Goal: Task Accomplishment & Management: Manage account settings

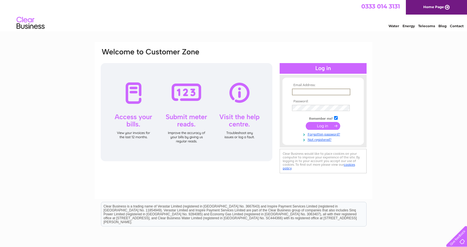
click at [309, 91] on input "text" at bounding box center [321, 92] width 58 height 7
type input "reception@dunstaffnagemarina.co.uk"
click at [323, 124] on input "submit" at bounding box center [323, 126] width 34 height 8
click at [325, 126] on input "submit" at bounding box center [323, 125] width 34 height 8
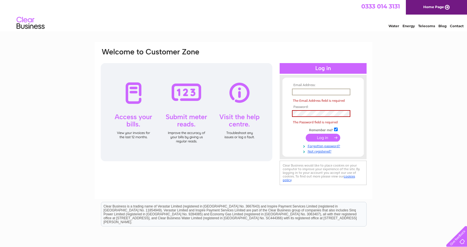
click at [304, 92] on input "text" at bounding box center [321, 92] width 58 height 7
type input "[EMAIL_ADDRESS][DOMAIN_NAME]"
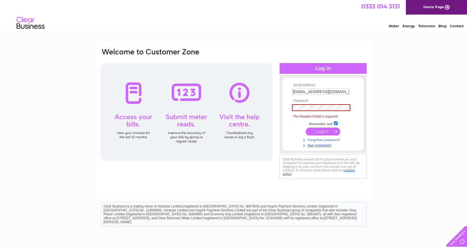
click at [319, 139] on link "Forgotten password?" at bounding box center [324, 139] width 64 height 5
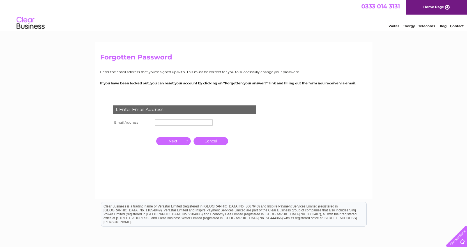
click at [164, 121] on input "text" at bounding box center [184, 122] width 58 height 6
type input "[EMAIL_ADDRESS][DOMAIN_NAME]"
click at [179, 141] on input "button" at bounding box center [173, 142] width 34 height 8
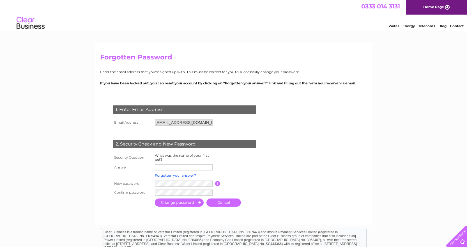
click at [169, 168] on input "text" at bounding box center [184, 167] width 58 height 6
type input "Trigger"
drag, startPoint x: 169, startPoint y: 165, endPoint x: 149, endPoint y: 168, distance: 19.3
click at [149, 168] on tr "Answer Trigger" at bounding box center [190, 168] width 159 height 10
type input "[PERSON_NAME]"
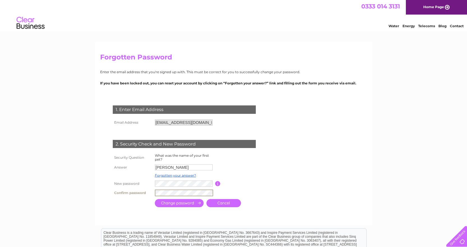
click at [185, 201] on input "submit" at bounding box center [179, 203] width 49 height 8
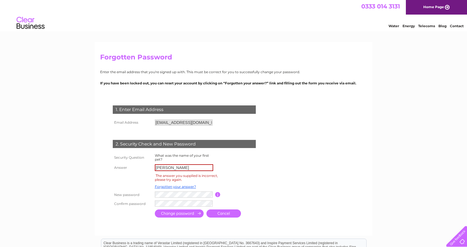
click at [170, 167] on input "Susie" at bounding box center [184, 167] width 58 height 7
type input "S"
type input "Trigger"
click at [175, 213] on input "submit" at bounding box center [179, 214] width 49 height 8
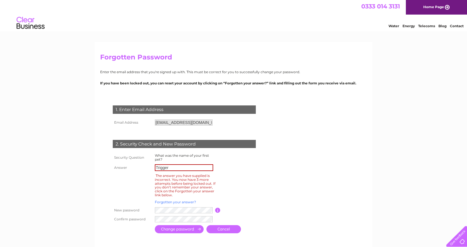
click at [164, 202] on link "Forgotten your answer?" at bounding box center [175, 202] width 41 height 4
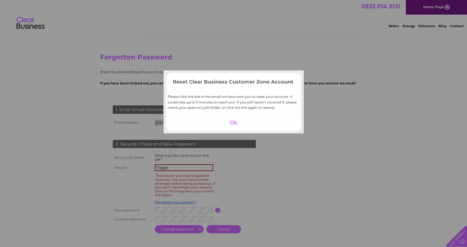
click at [233, 123] on div at bounding box center [233, 123] width 34 height 8
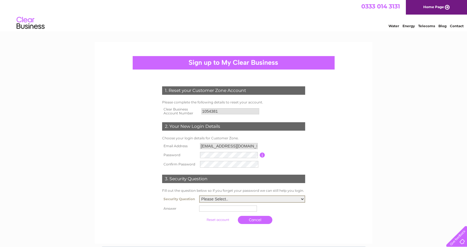
click at [302, 197] on select "Please Select.. In what town or city was your first job? In what town or city d…" at bounding box center [252, 198] width 106 height 7
select select "6"
click at [199, 195] on select "Please Select.. In what town or city was your first job? In what town or city d…" at bounding box center [252, 198] width 106 height 7
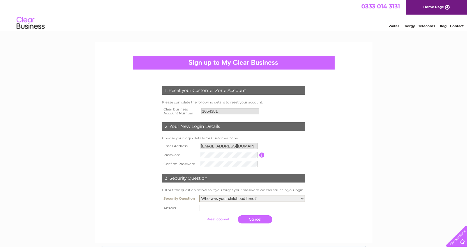
click at [210, 209] on input "text" at bounding box center [228, 208] width 58 height 6
type input "Zola Bud"
click at [218, 219] on input "submit" at bounding box center [218, 219] width 34 height 8
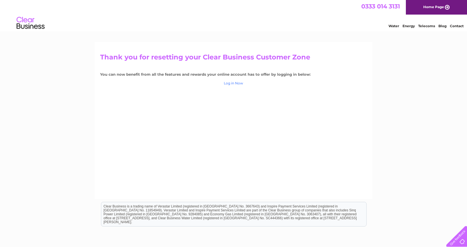
click at [239, 83] on link "Log in Now" at bounding box center [233, 83] width 19 height 4
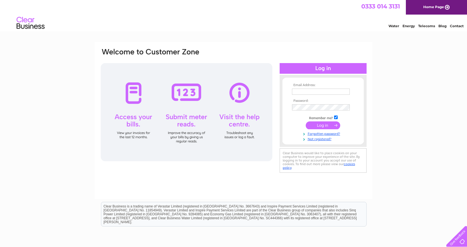
type input "[EMAIL_ADDRESS][DOMAIN_NAME]"
click at [325, 125] on input "submit" at bounding box center [323, 125] width 34 height 8
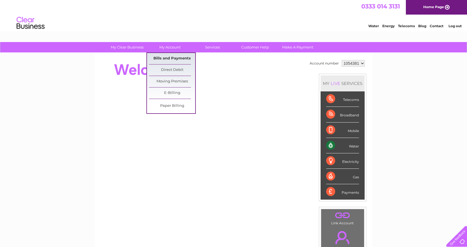
click at [176, 60] on link "Bills and Payments" at bounding box center [172, 58] width 46 height 11
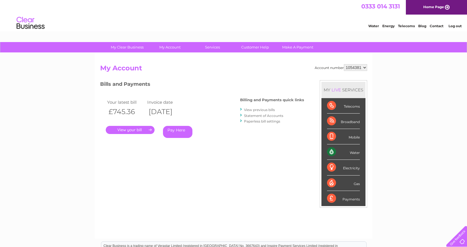
click at [136, 130] on link "." at bounding box center [130, 130] width 49 height 8
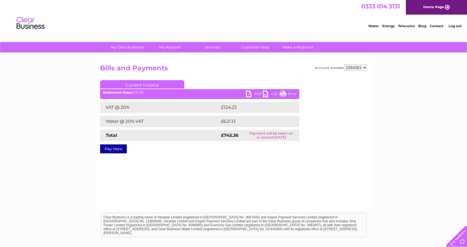
click at [291, 93] on link "Print" at bounding box center [288, 95] width 17 height 8
click at [256, 93] on link "PDF" at bounding box center [254, 95] width 17 height 8
